Goal: Check status: Check status

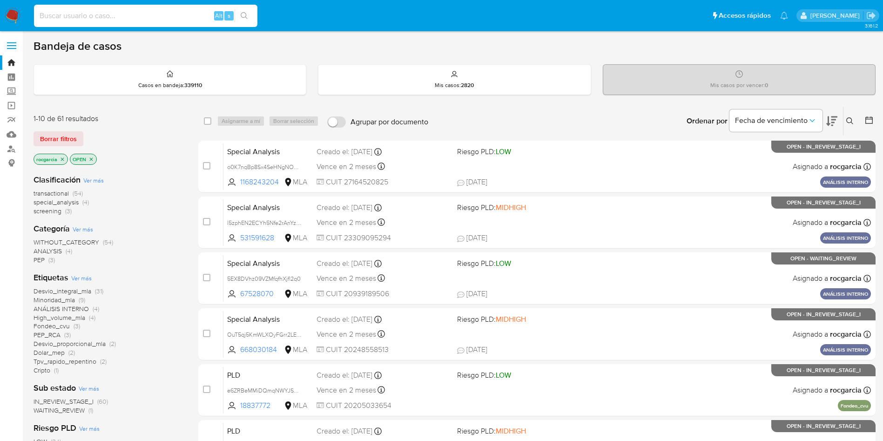
click at [85, 20] on input at bounding box center [145, 16] width 223 height 12
type input "311328383"
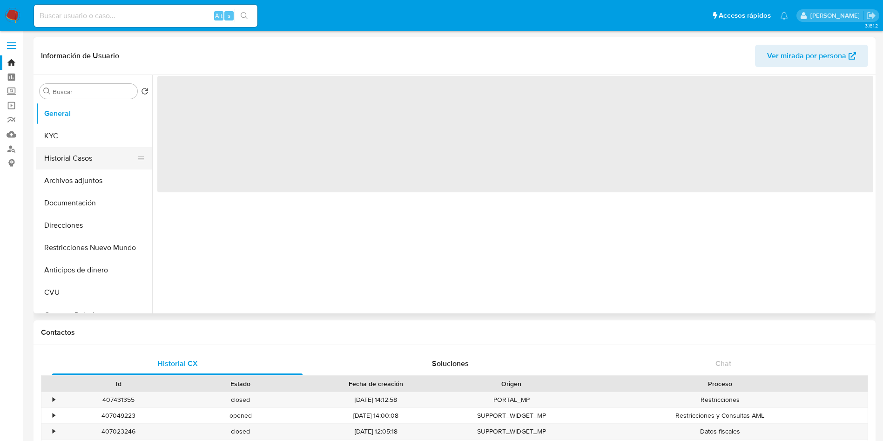
click at [58, 158] on button "Historial Casos" at bounding box center [90, 158] width 109 height 22
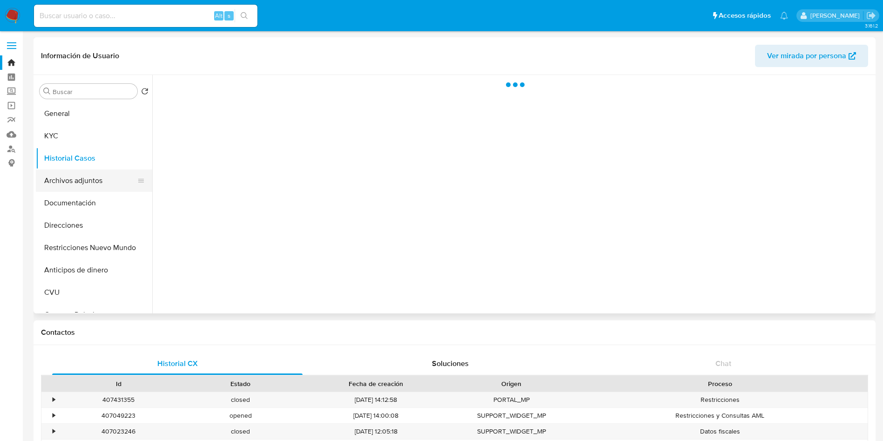
select select "10"
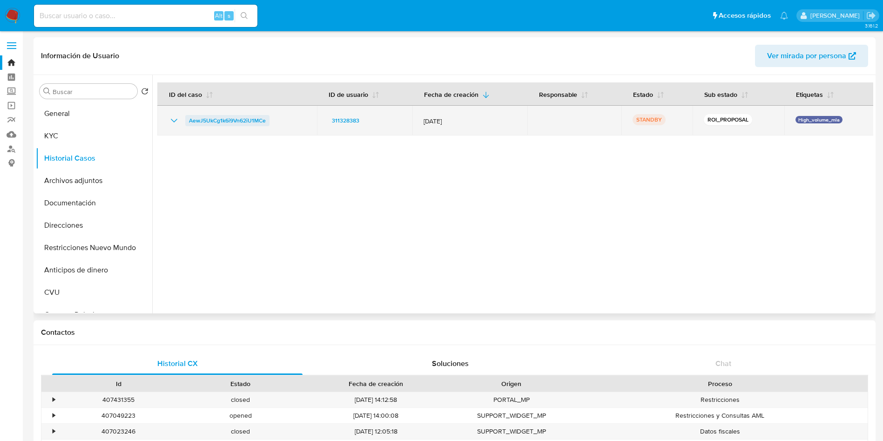
click at [204, 118] on span "AewJ5UkCg1k6i9Vn62iU1MCe" at bounding box center [227, 120] width 77 height 11
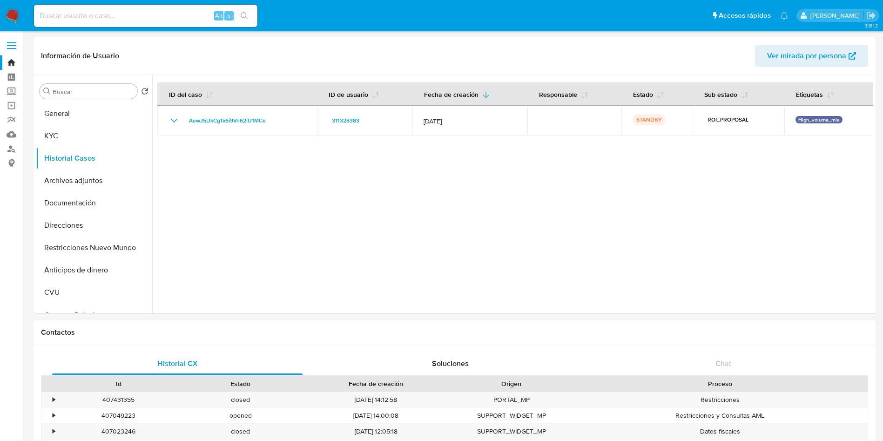
click at [6, 16] on img at bounding box center [13, 16] width 16 height 16
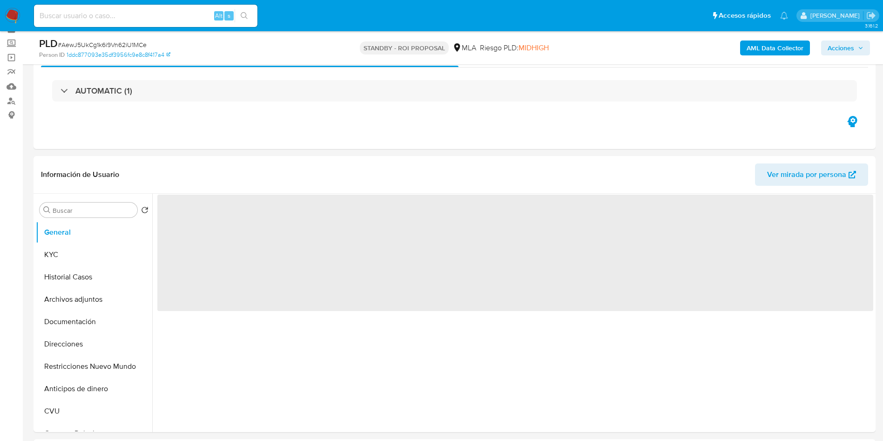
scroll to position [70, 0]
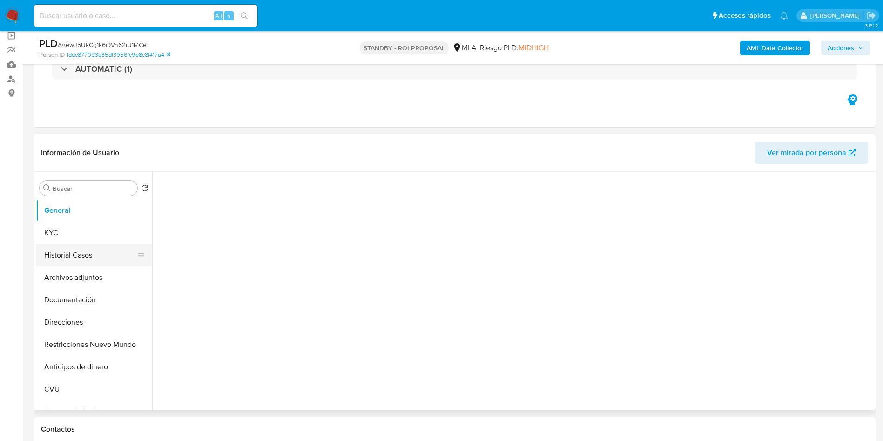
select select "10"
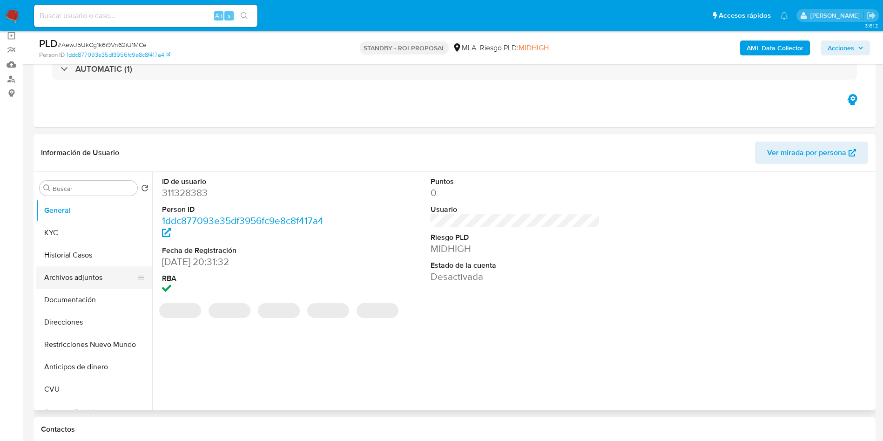
click at [78, 278] on button "Archivos adjuntos" at bounding box center [90, 277] width 109 height 22
